Goal: Transaction & Acquisition: Purchase product/service

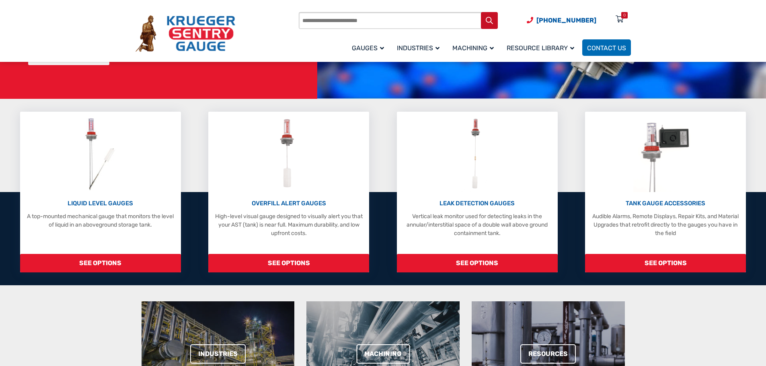
scroll to position [161, 0]
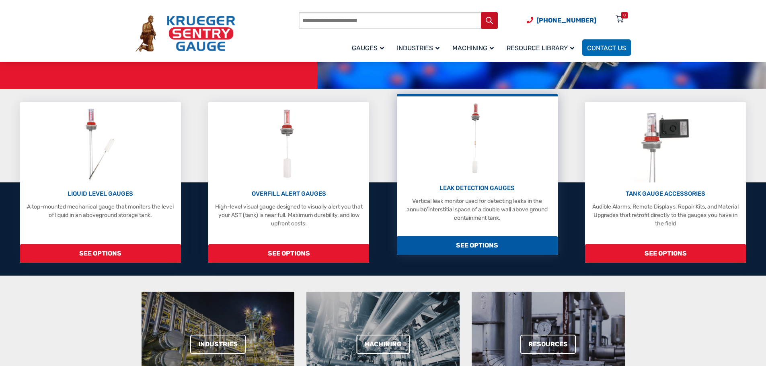
click at [474, 190] on p "LEAK DETECTION GAUGES" at bounding box center [477, 188] width 153 height 9
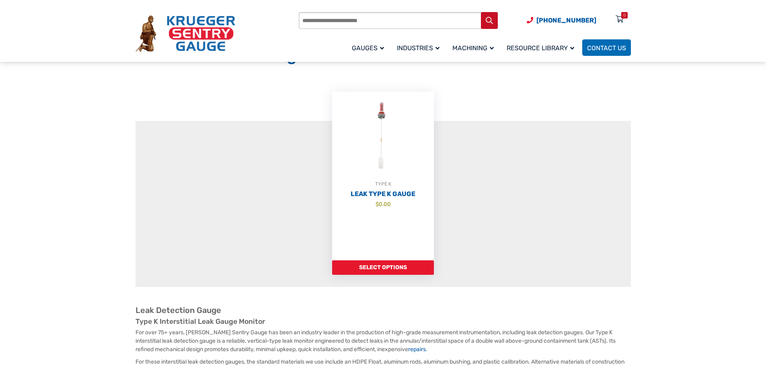
scroll to position [80, 0]
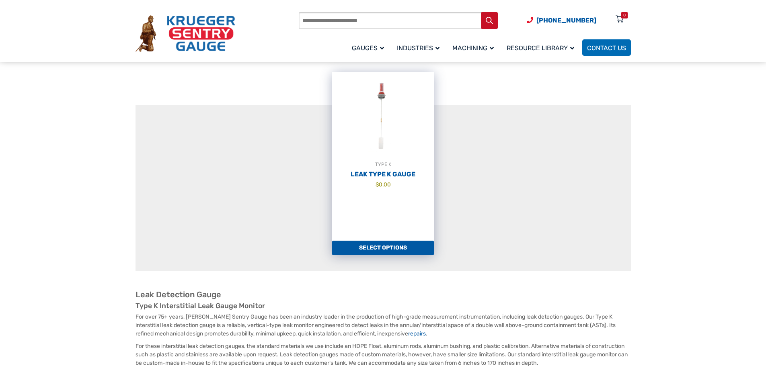
click at [399, 251] on link "Select options" at bounding box center [383, 248] width 102 height 14
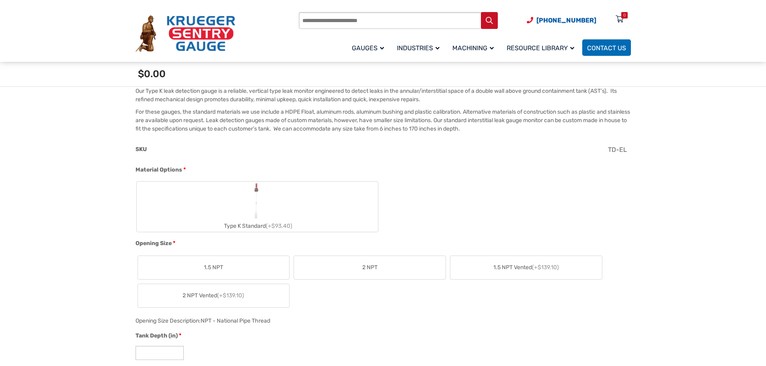
scroll to position [281, 0]
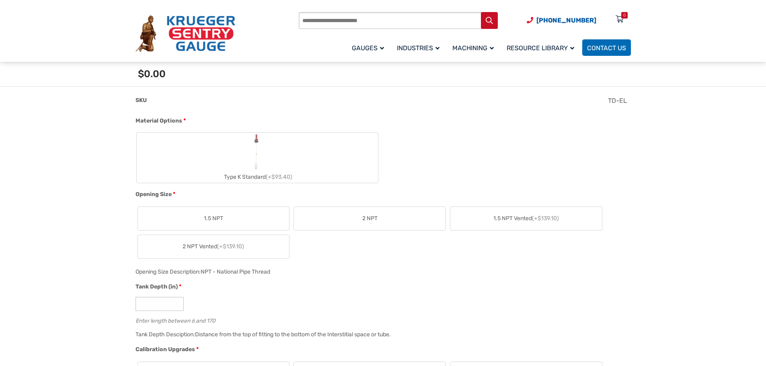
click at [293, 152] on label "Type K Standard (+$93.40)" at bounding box center [257, 158] width 241 height 50
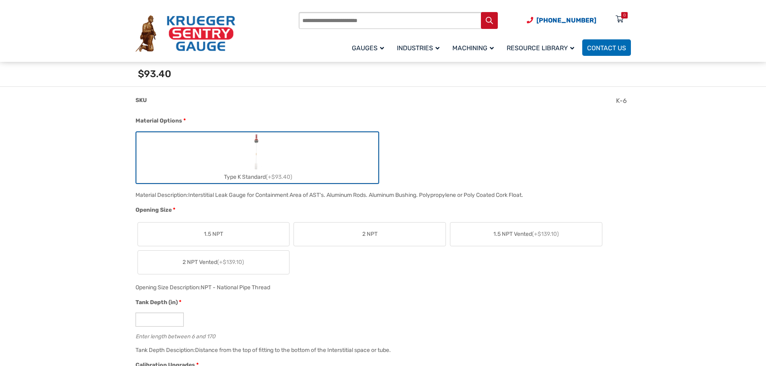
click at [401, 238] on label "2 NPT" at bounding box center [370, 234] width 152 height 23
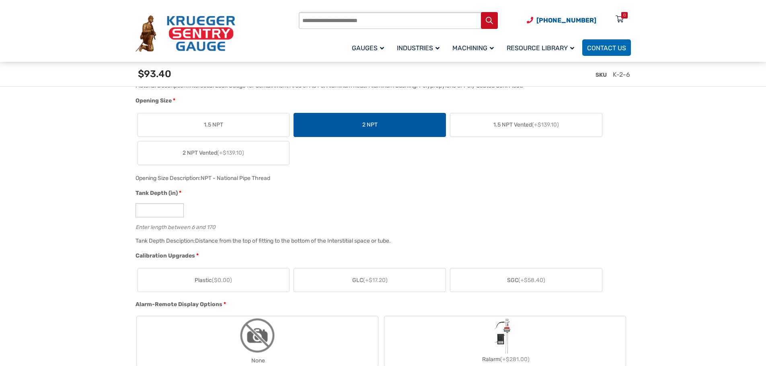
scroll to position [402, 0]
drag, startPoint x: 154, startPoint y: 210, endPoint x: 125, endPoint y: 213, distance: 29.1
click at [164, 212] on input "**" at bounding box center [159, 210] width 48 height 14
type input "**"
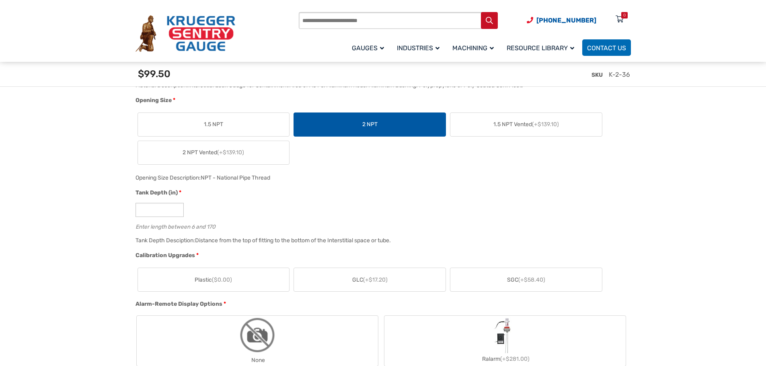
click at [518, 280] on span "SGC (+$58.40)" at bounding box center [526, 280] width 38 height 8
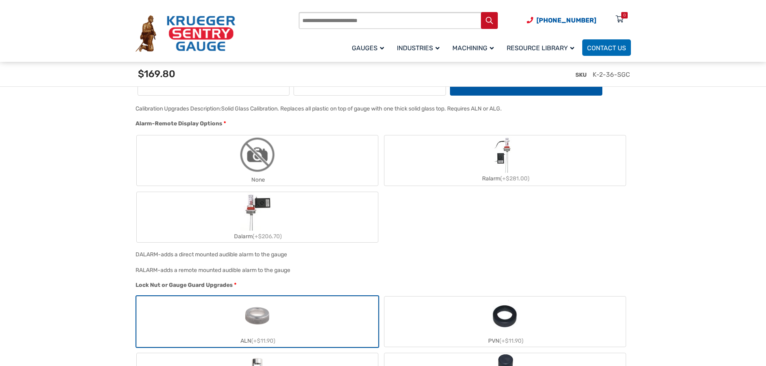
scroll to position [603, 0]
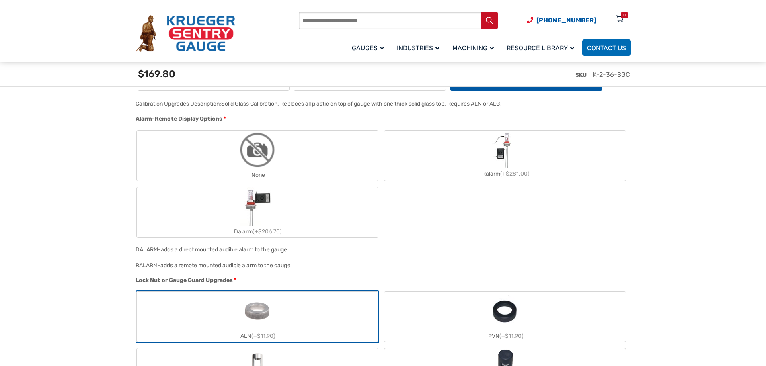
click at [191, 144] on label "None" at bounding box center [257, 156] width 241 height 50
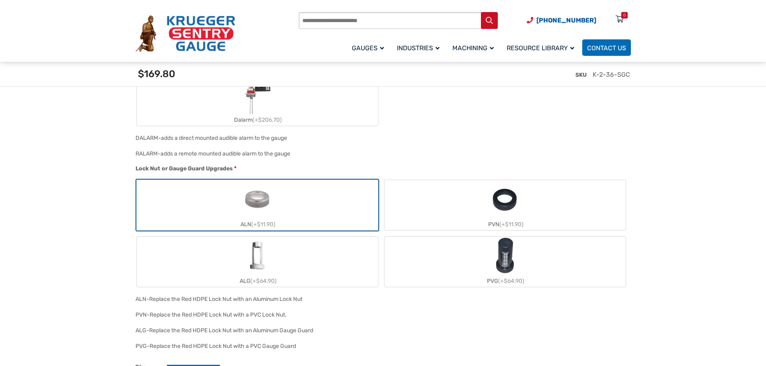
scroll to position [764, 0]
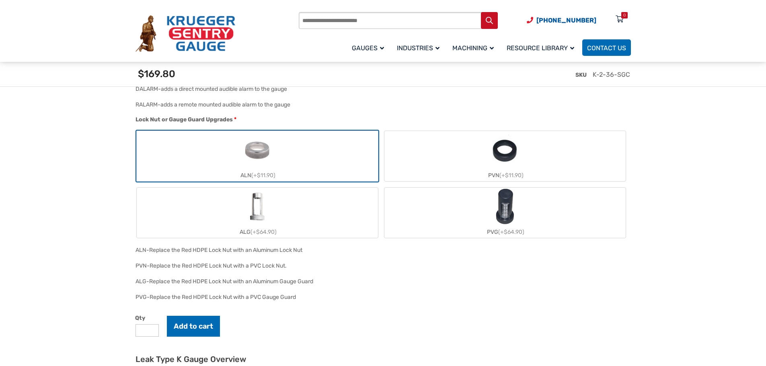
click at [280, 163] on label "ALN (+$11.90)" at bounding box center [257, 156] width 241 height 50
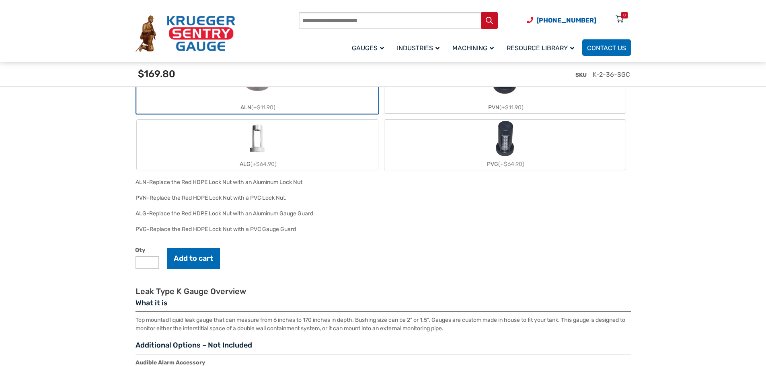
scroll to position [844, 0]
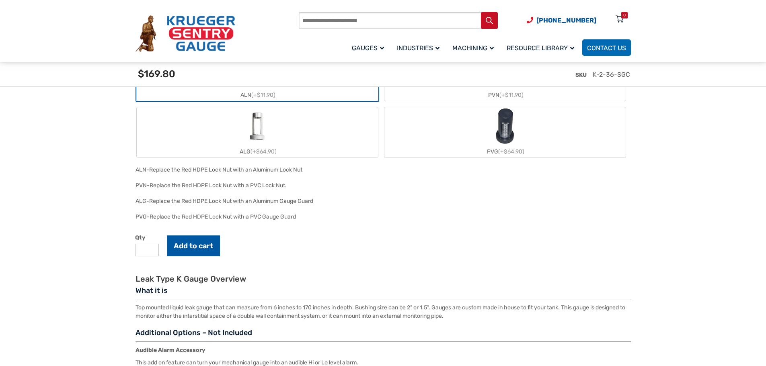
click at [208, 246] on button "Add to cart" at bounding box center [193, 246] width 53 height 21
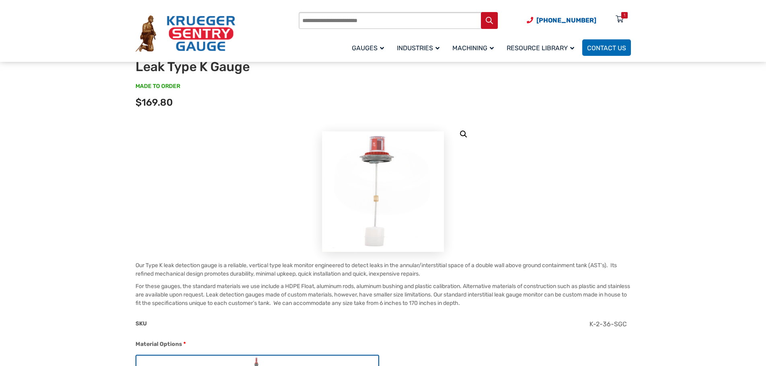
scroll to position [0, 0]
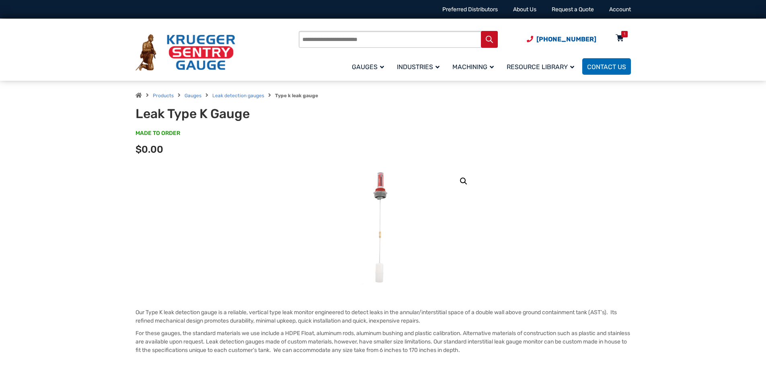
click at [625, 35] on div "1" at bounding box center [624, 34] width 2 height 6
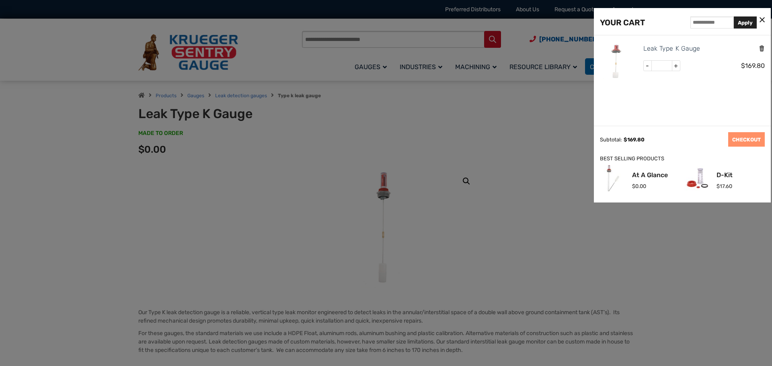
click at [761, 50] on icon "Remove this item" at bounding box center [761, 49] width 6 height 8
click at [760, 19] on icon at bounding box center [761, 20] width 5 height 8
